Goal: Task Accomplishment & Management: Manage account settings

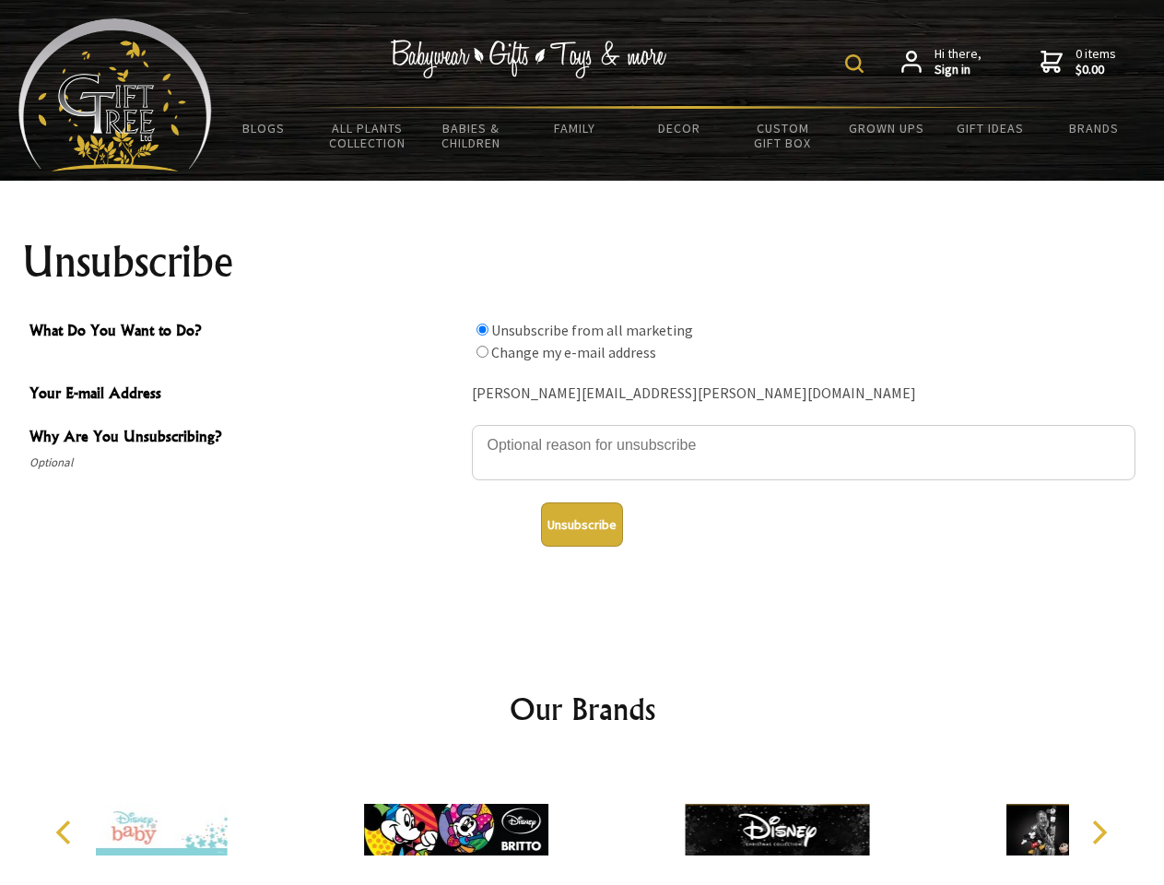
click at [857, 64] on img at bounding box center [854, 63] width 18 height 18
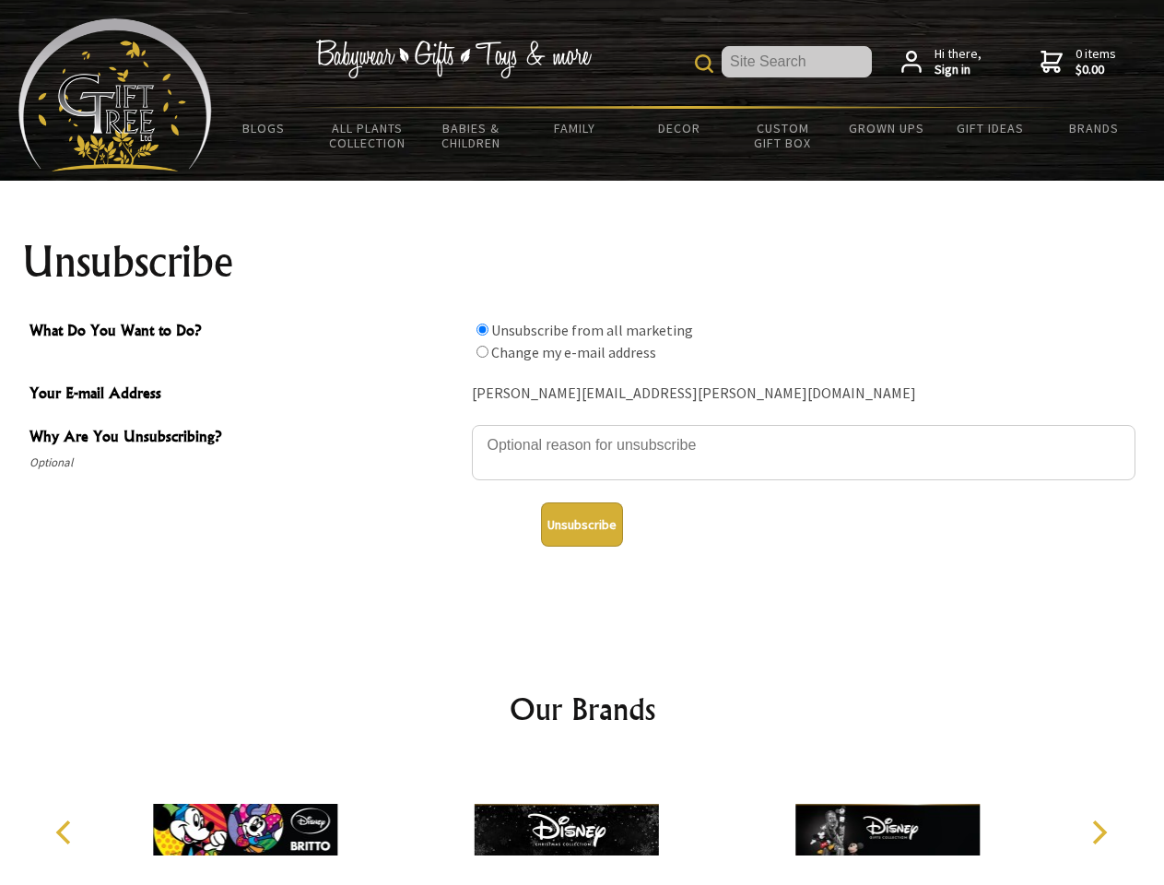
click at [583, 431] on textarea "Why Are You Unsubscribing?" at bounding box center [804, 452] width 664 height 55
click at [482, 329] on input "What Do You Want to Do?" at bounding box center [483, 330] width 12 height 12
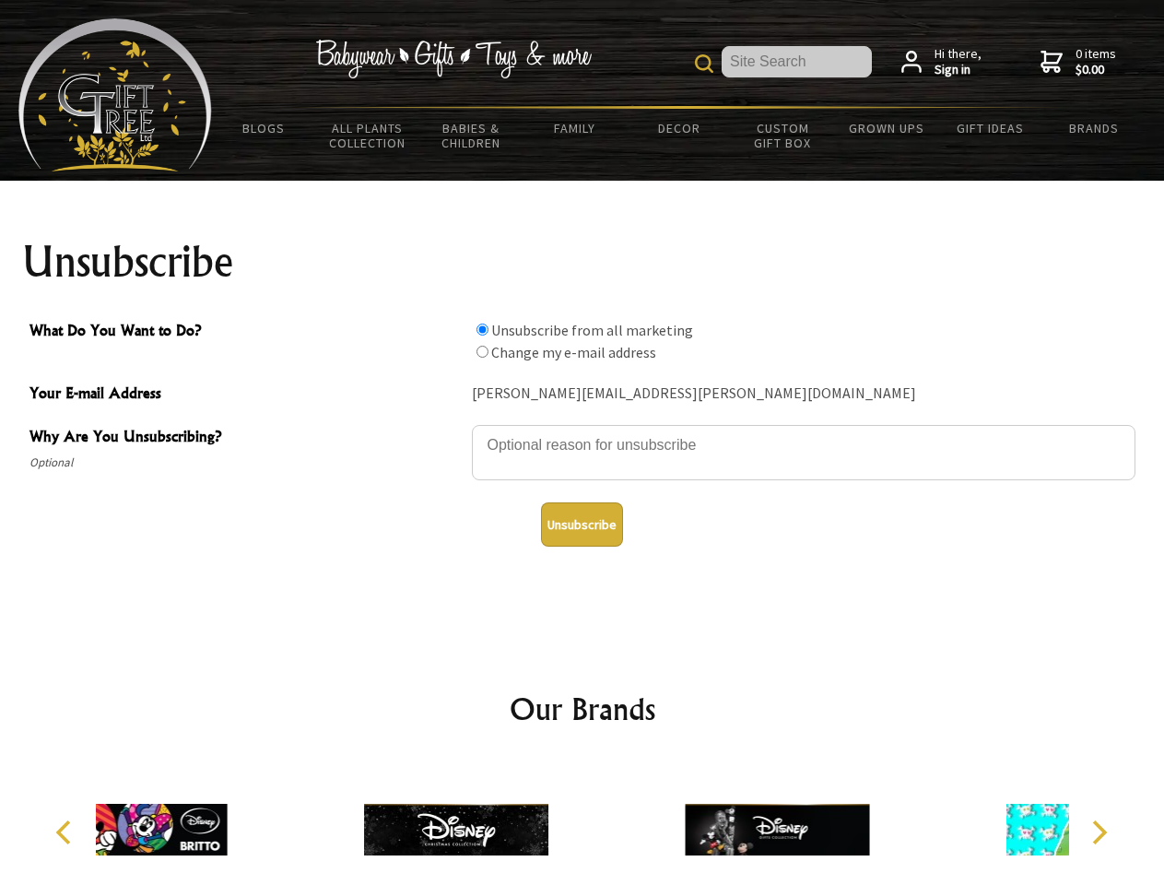
click at [482, 351] on input "What Do You Want to Do?" at bounding box center [483, 352] width 12 height 12
radio input "true"
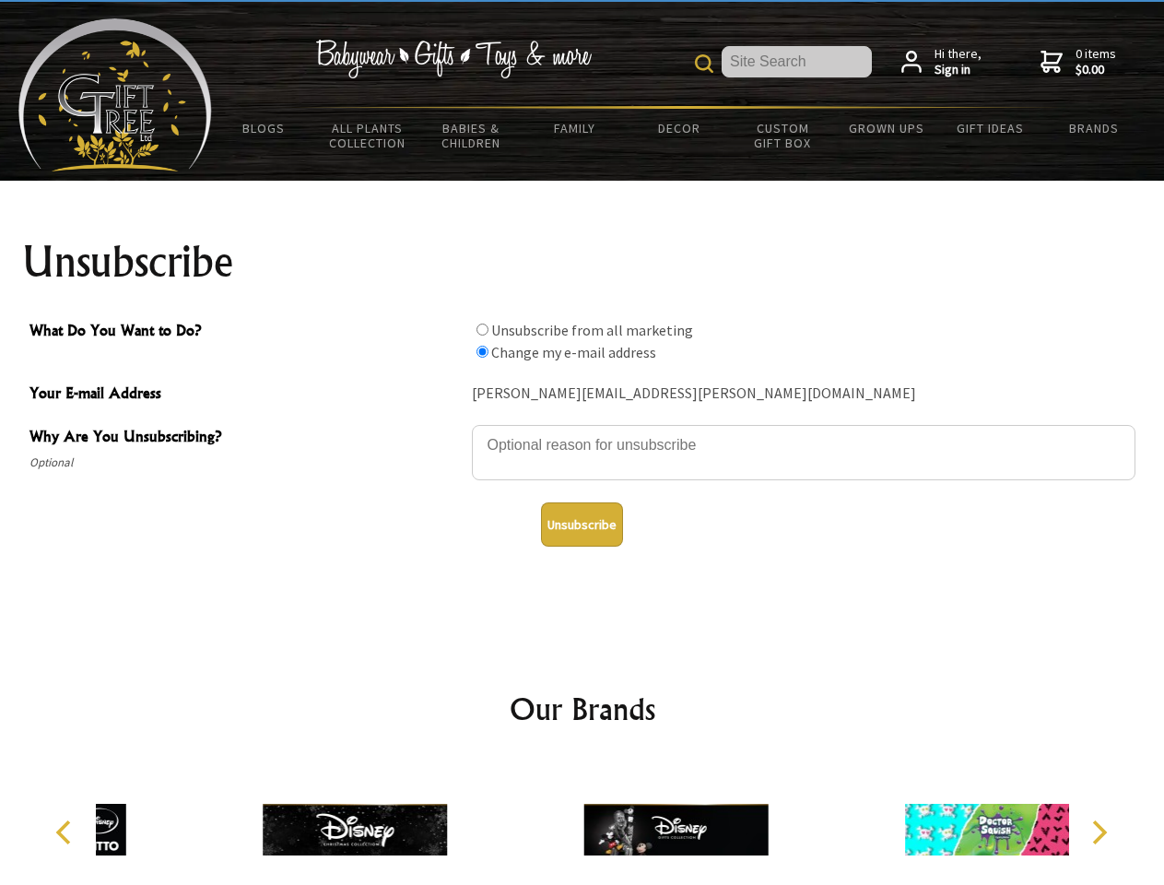
click at [582, 525] on button "Unsubscribe" at bounding box center [582, 524] width 82 height 44
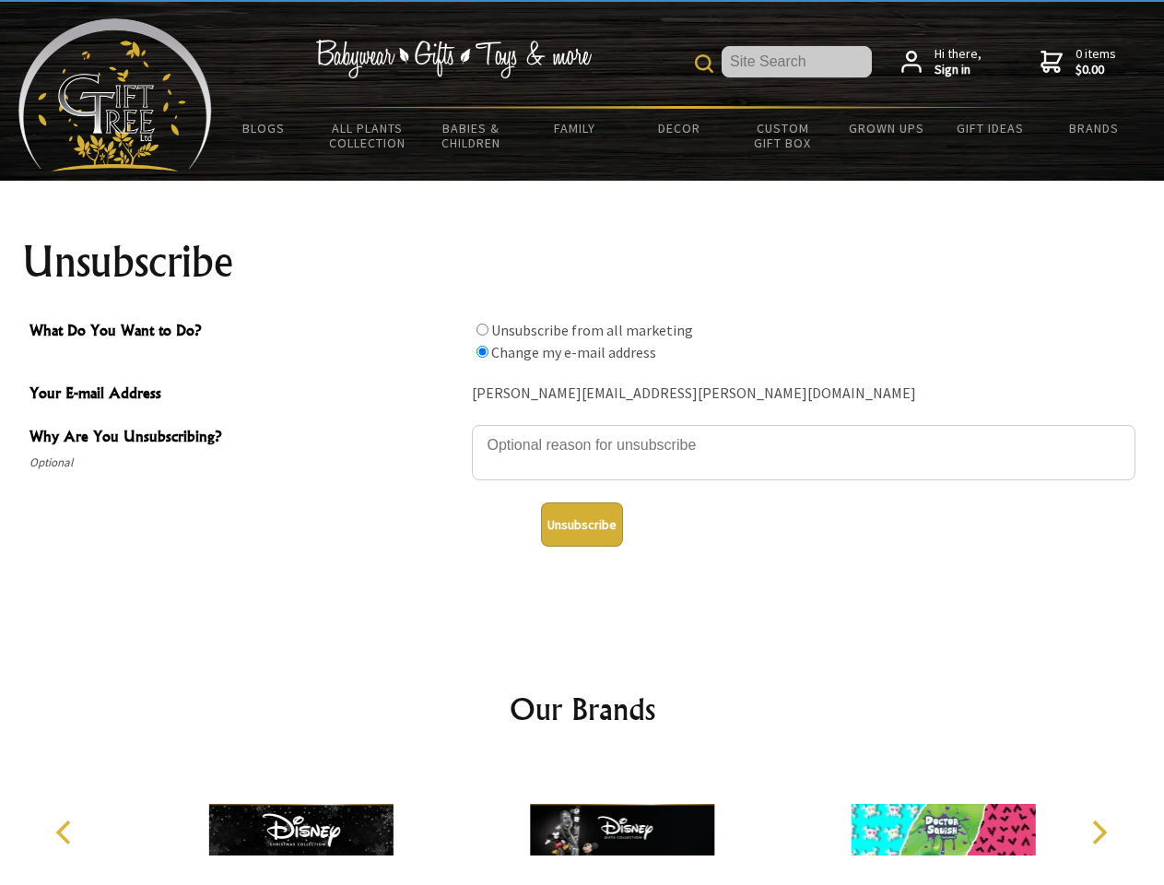
click at [583, 822] on img at bounding box center [622, 830] width 184 height 138
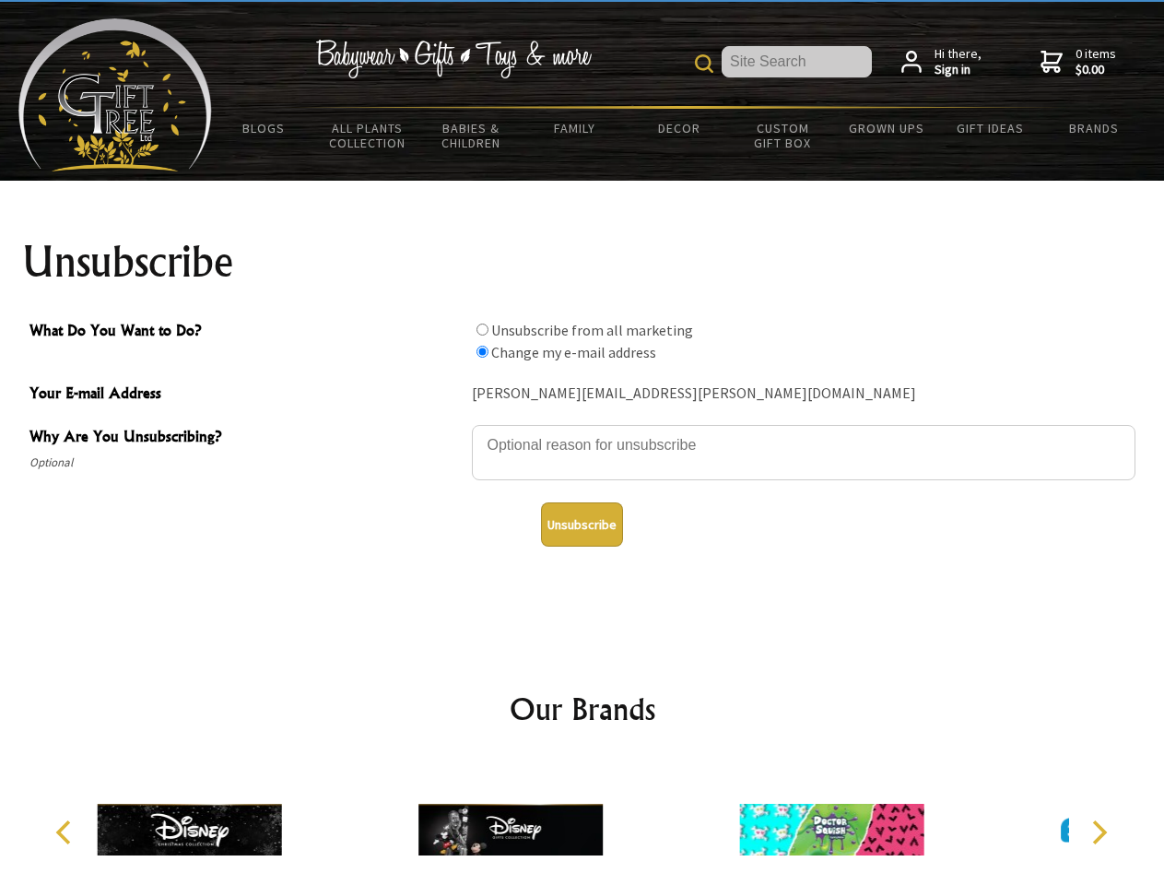
click at [66, 833] on icon "Previous" at bounding box center [65, 833] width 24 height 24
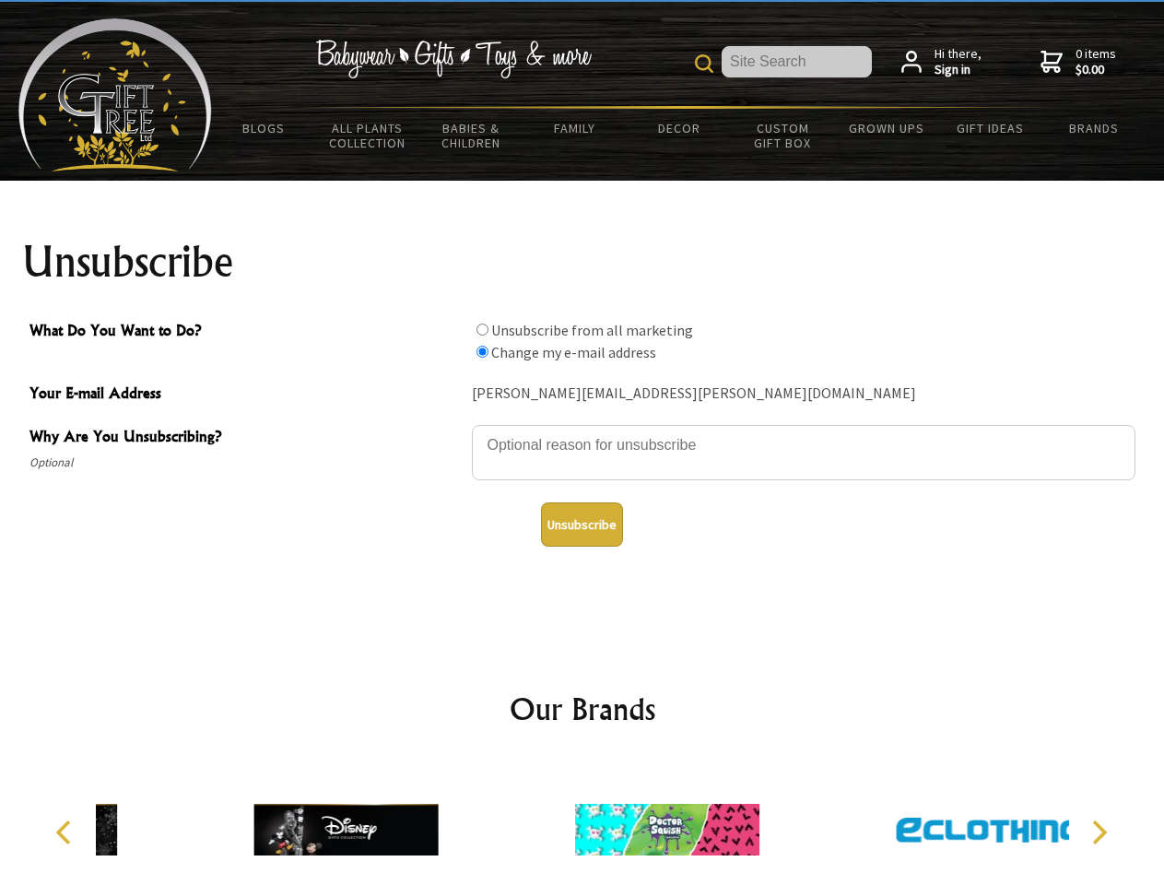
click at [1099, 833] on icon "Next" at bounding box center [1098, 833] width 24 height 24
